Goal: Check status: Check status

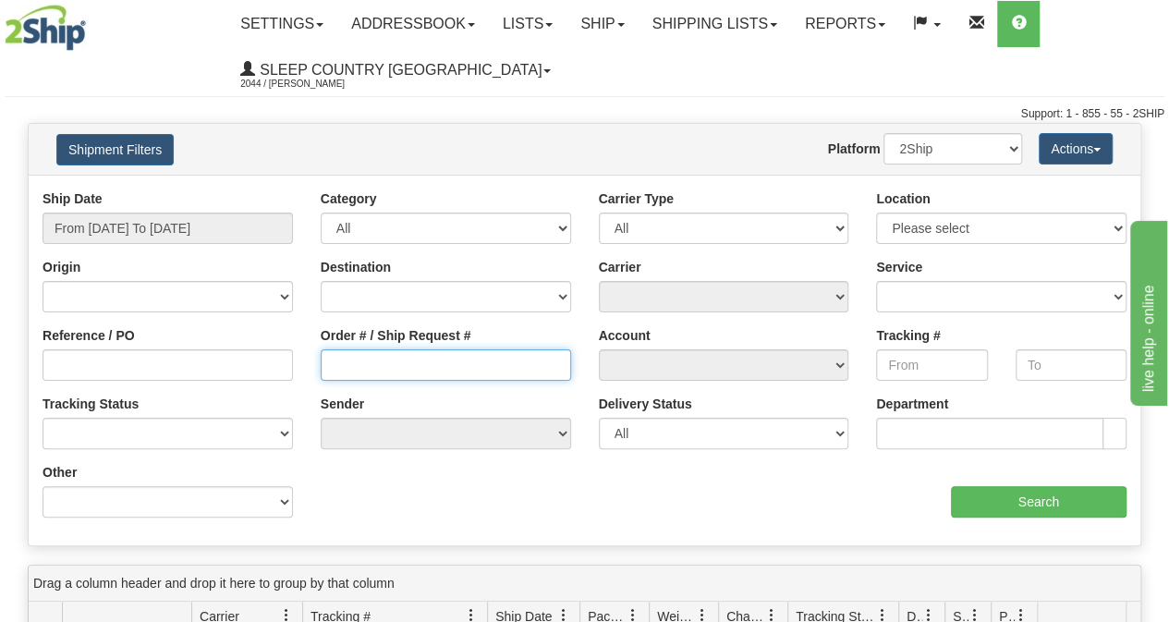
click at [411, 363] on input "Order # / Ship Request #" at bounding box center [446, 364] width 250 height 31
paste input "9002I024781"
type input "9002I024781"
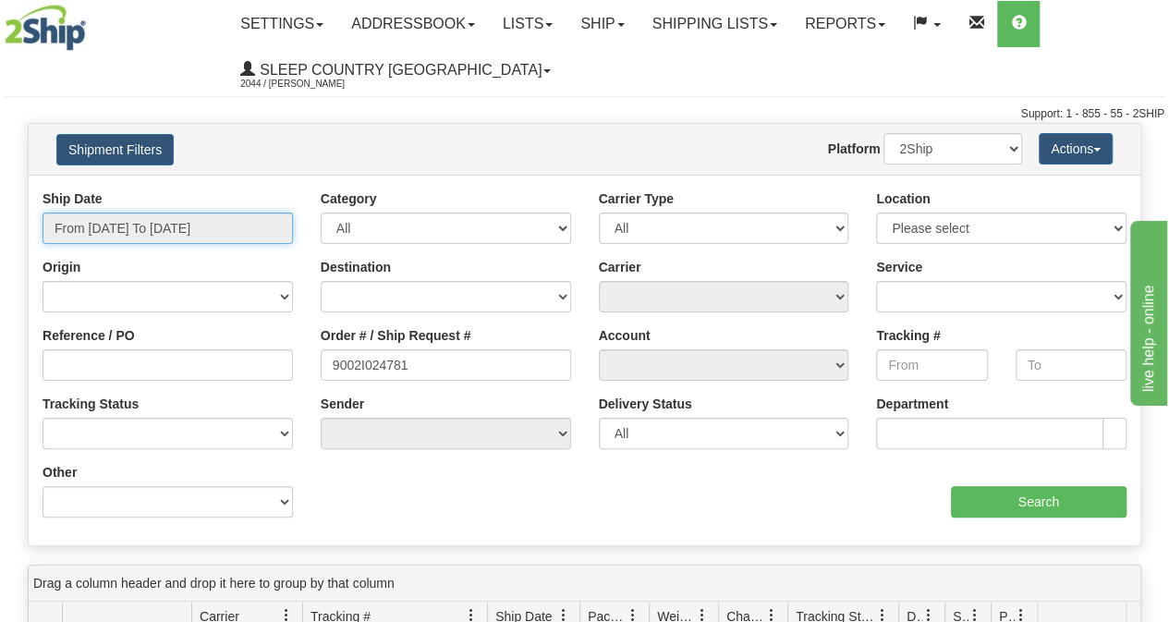
click at [237, 228] on input "From [DATE] To [DATE]" at bounding box center [168, 228] width 250 height 31
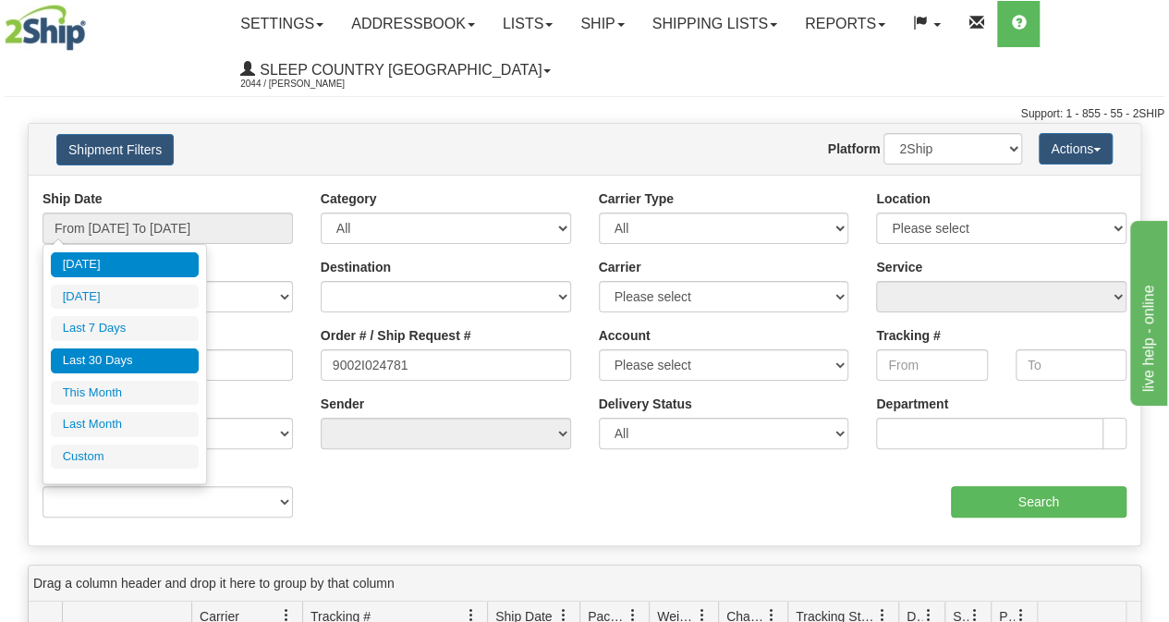
click at [137, 370] on li "Last 30 Days" at bounding box center [125, 360] width 148 height 25
type input "From [DATE] To [DATE]"
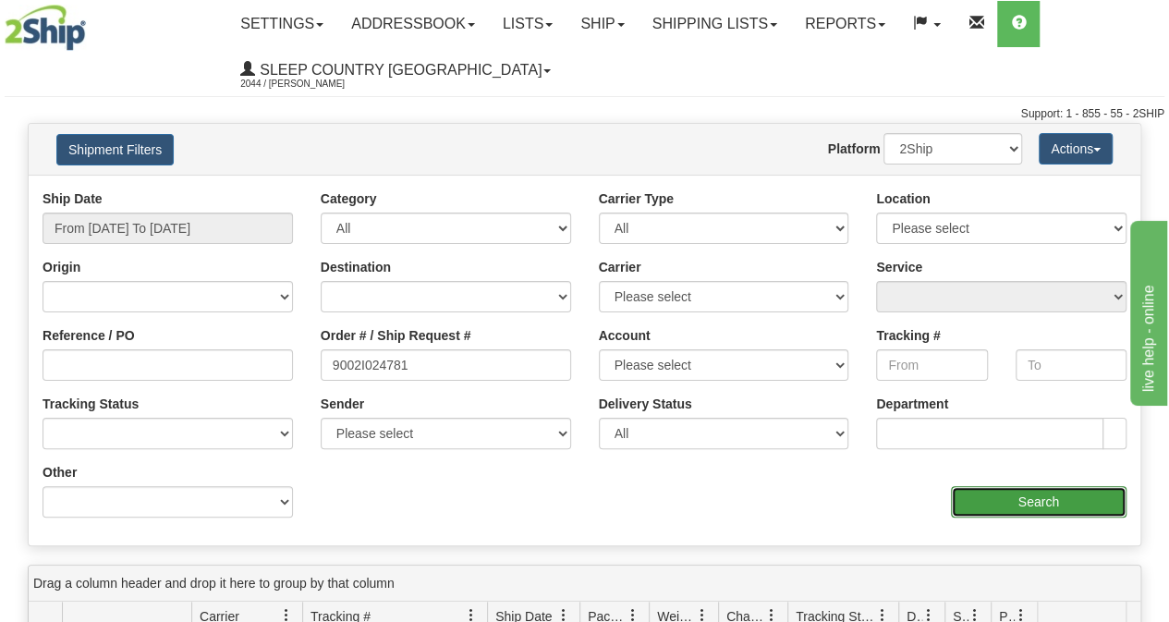
click at [1027, 504] on input "Search" at bounding box center [1039, 501] width 177 height 31
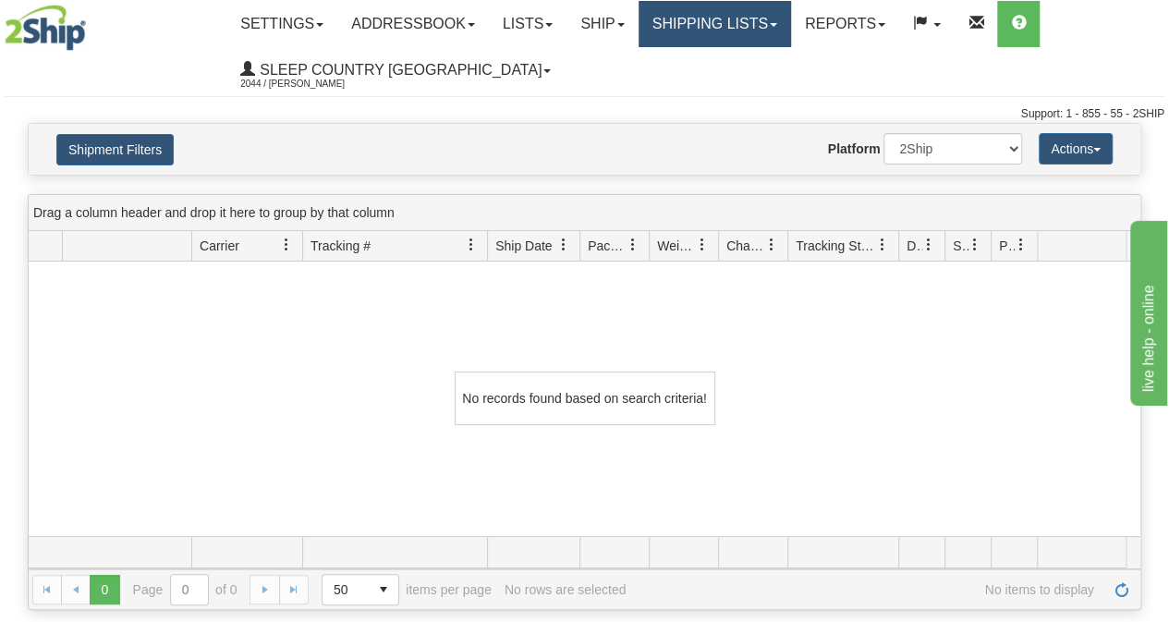
click at [709, 36] on link "Shipping lists" at bounding box center [715, 24] width 153 height 46
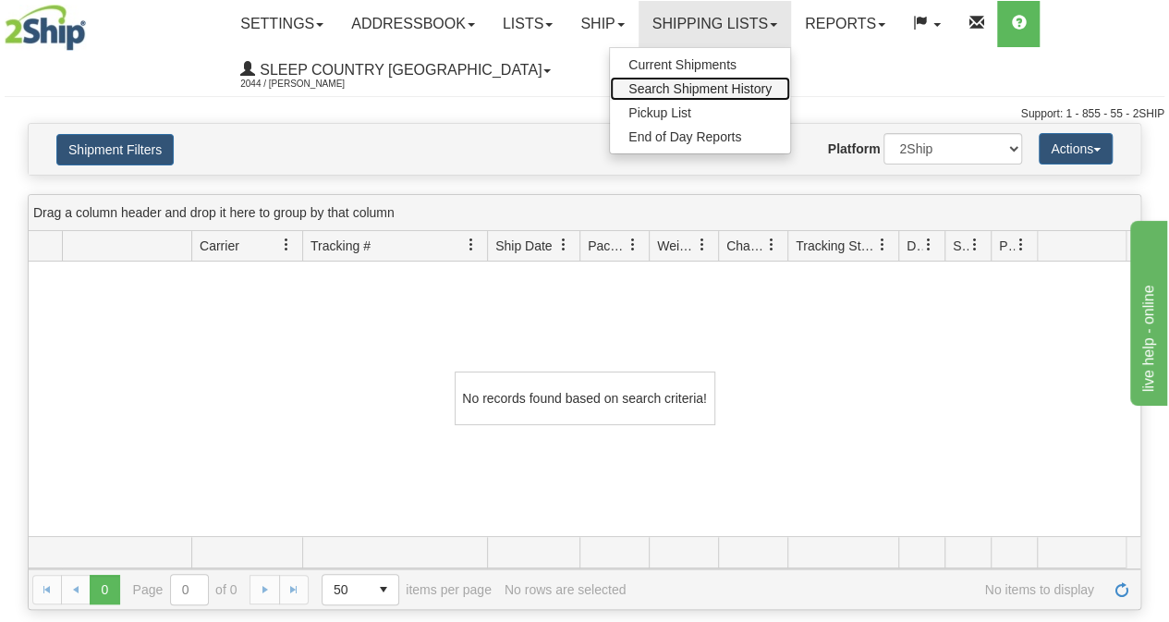
click at [692, 92] on span "Search Shipment History" at bounding box center [700, 88] width 143 height 15
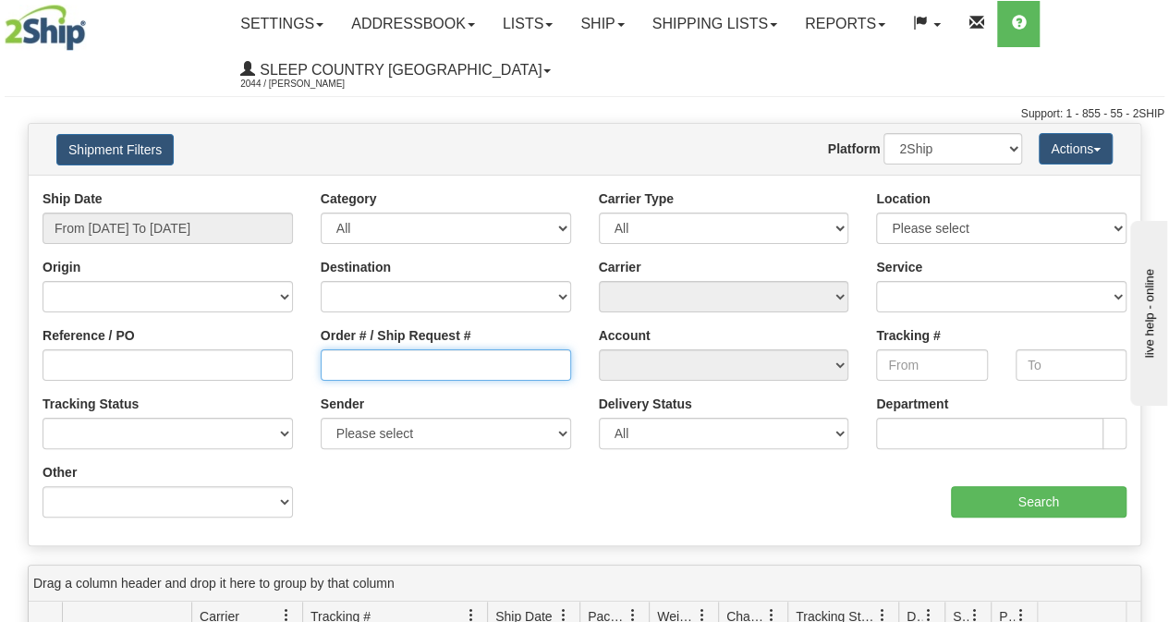
click at [356, 360] on input "Order # / Ship Request #" at bounding box center [446, 364] width 250 height 31
paste input "9000I040397"
type input "9000I040397"
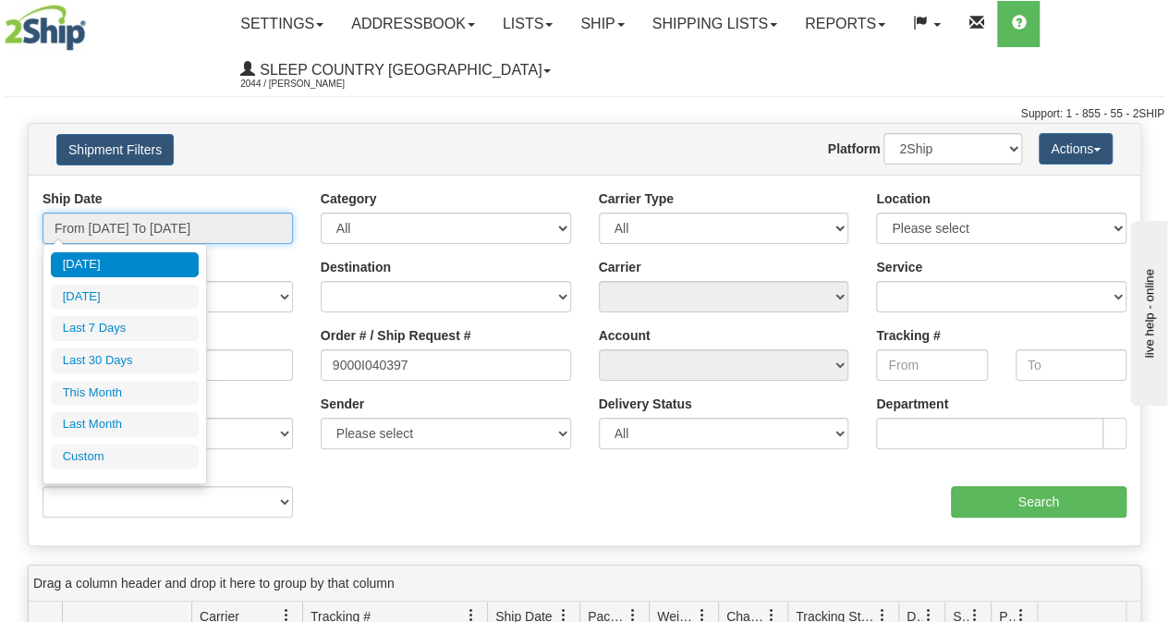
click at [252, 225] on input "From [DATE] To [DATE]" at bounding box center [168, 228] width 250 height 31
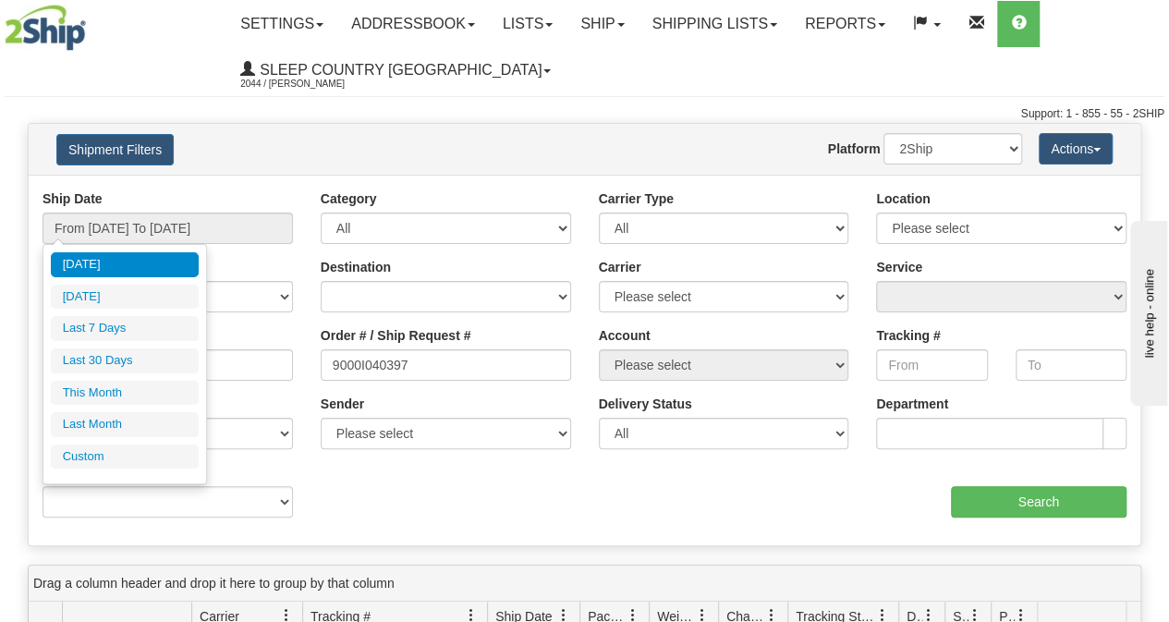
click at [156, 356] on li "Last 30 Days" at bounding box center [125, 360] width 148 height 25
type input "From [DATE] To [DATE]"
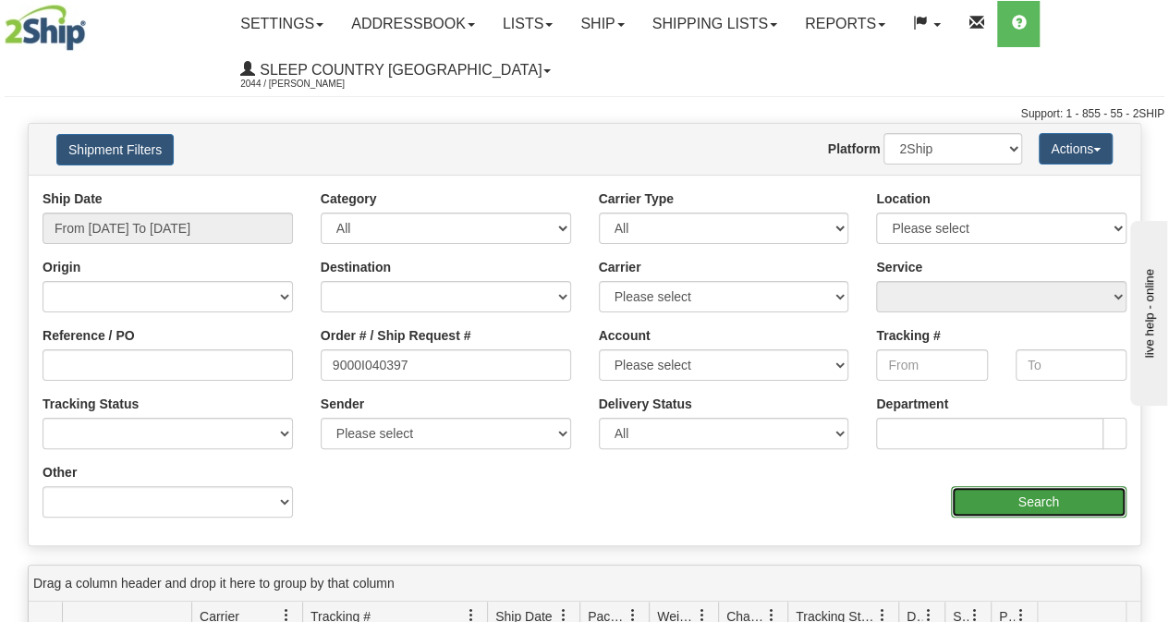
click at [1054, 510] on input "Search" at bounding box center [1039, 501] width 177 height 31
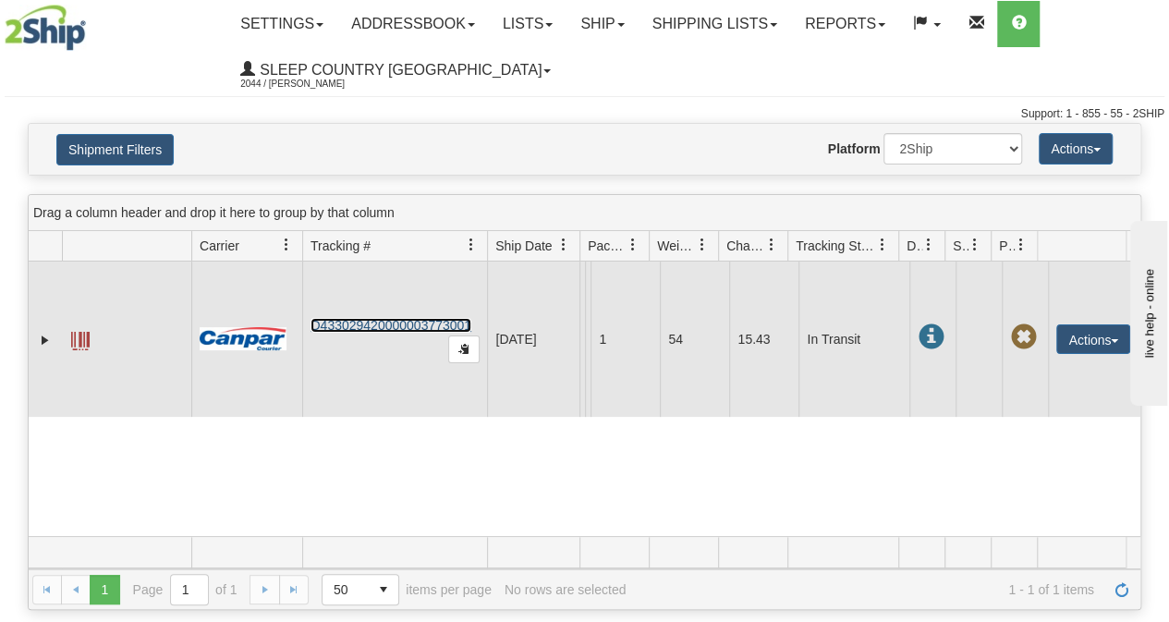
click at [407, 333] on link "D433029420000003773001" at bounding box center [391, 325] width 161 height 15
